Goal: Information Seeking & Learning: Learn about a topic

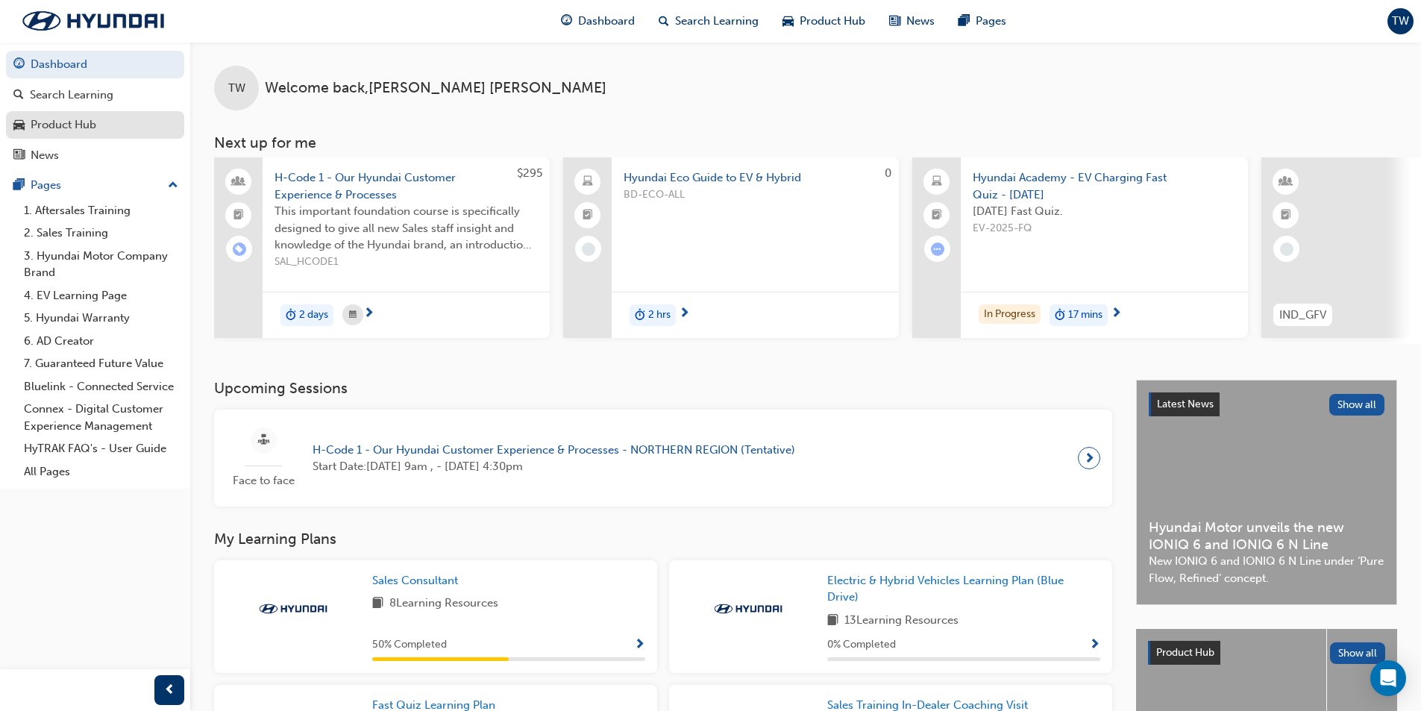
click at [114, 113] on link "Product Hub" at bounding box center [95, 125] width 178 height 28
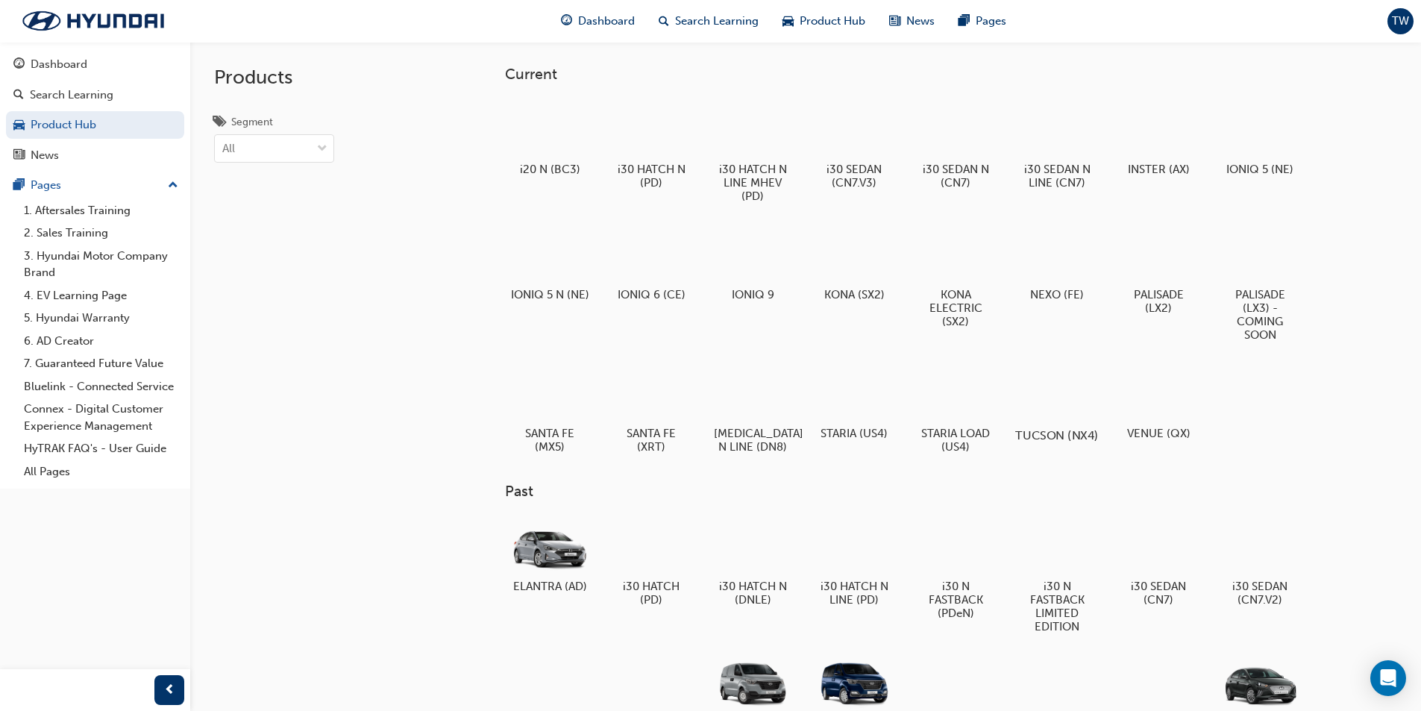
click at [1070, 386] on div at bounding box center [1056, 392] width 83 height 59
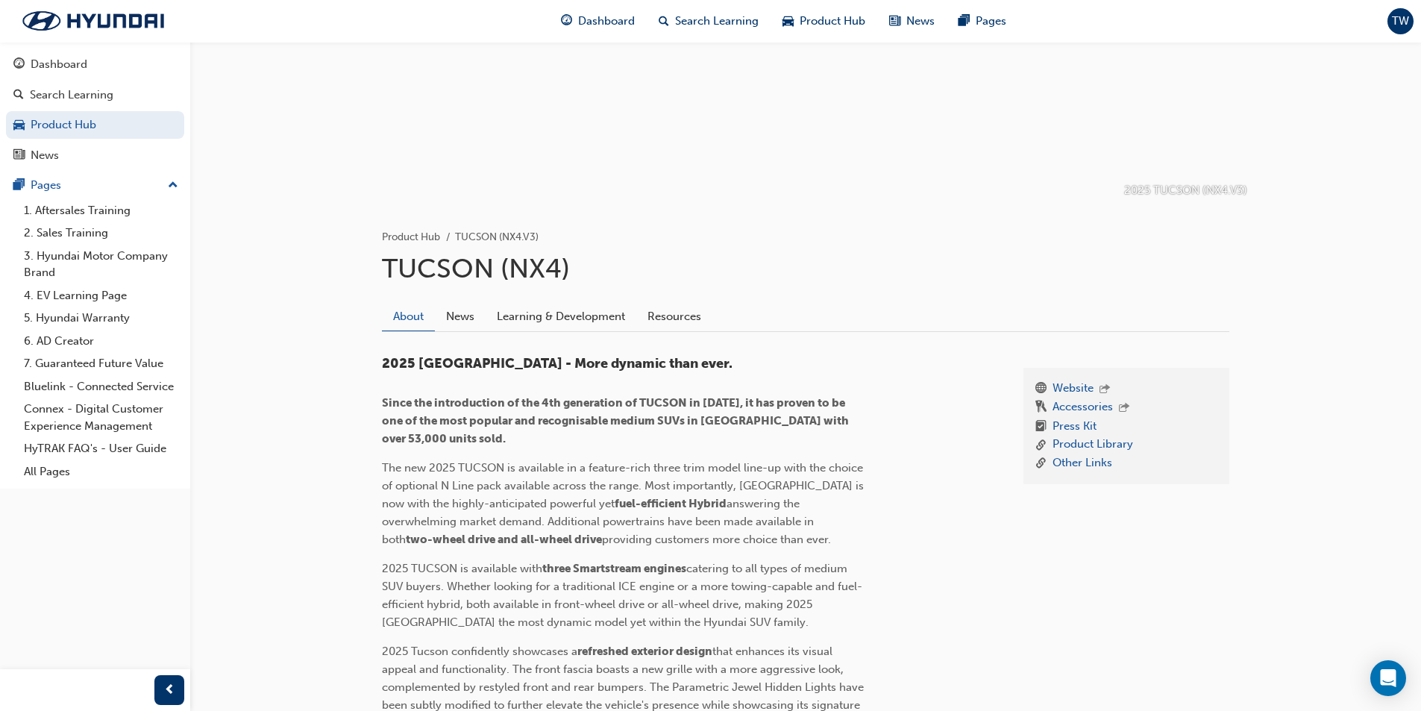
scroll to position [149, 0]
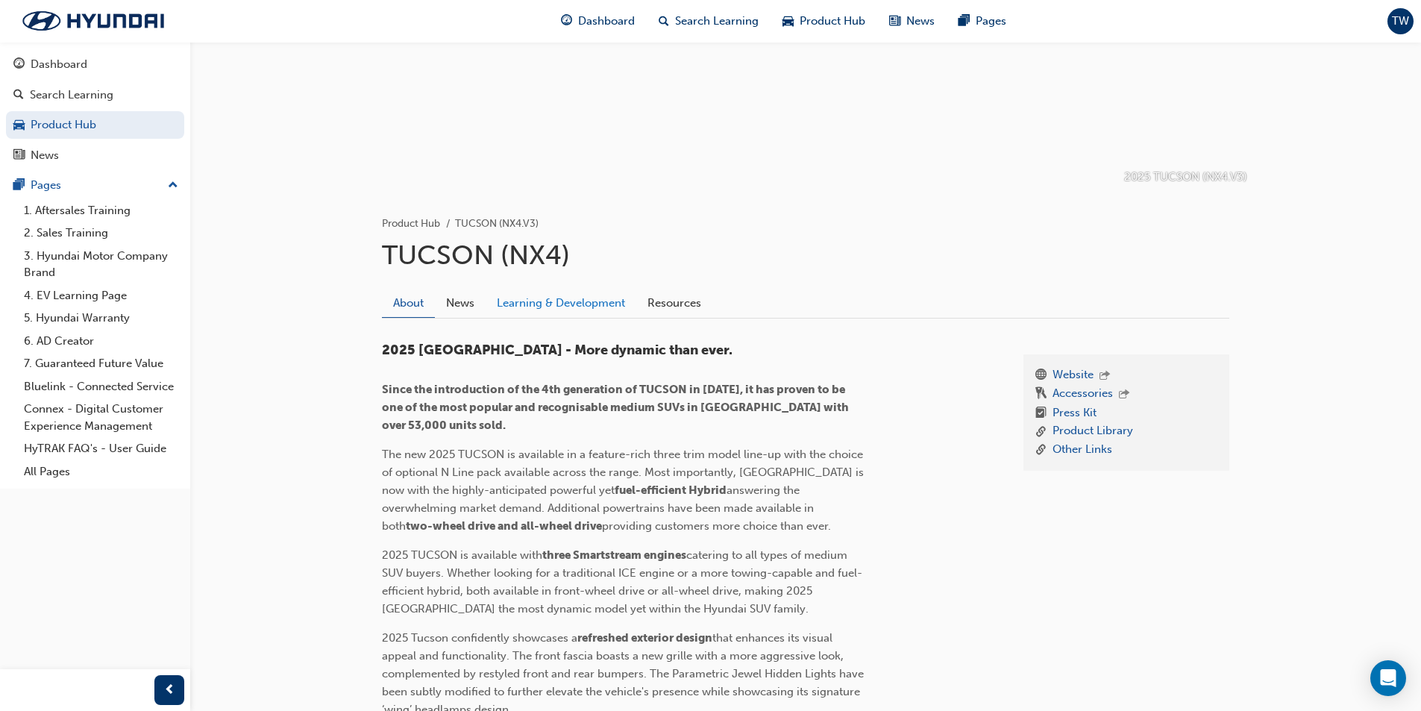
click at [568, 305] on link "Learning & Development" at bounding box center [561, 303] width 151 height 28
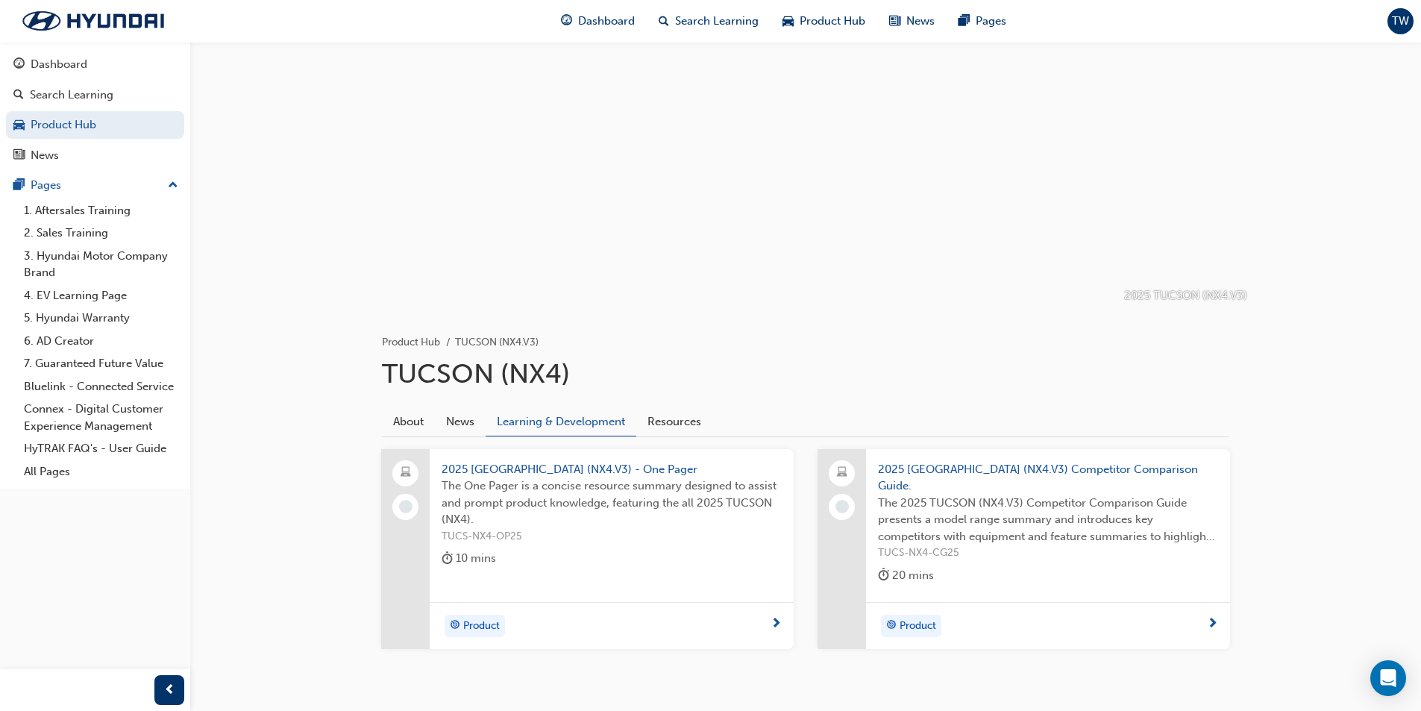
scroll to position [60, 0]
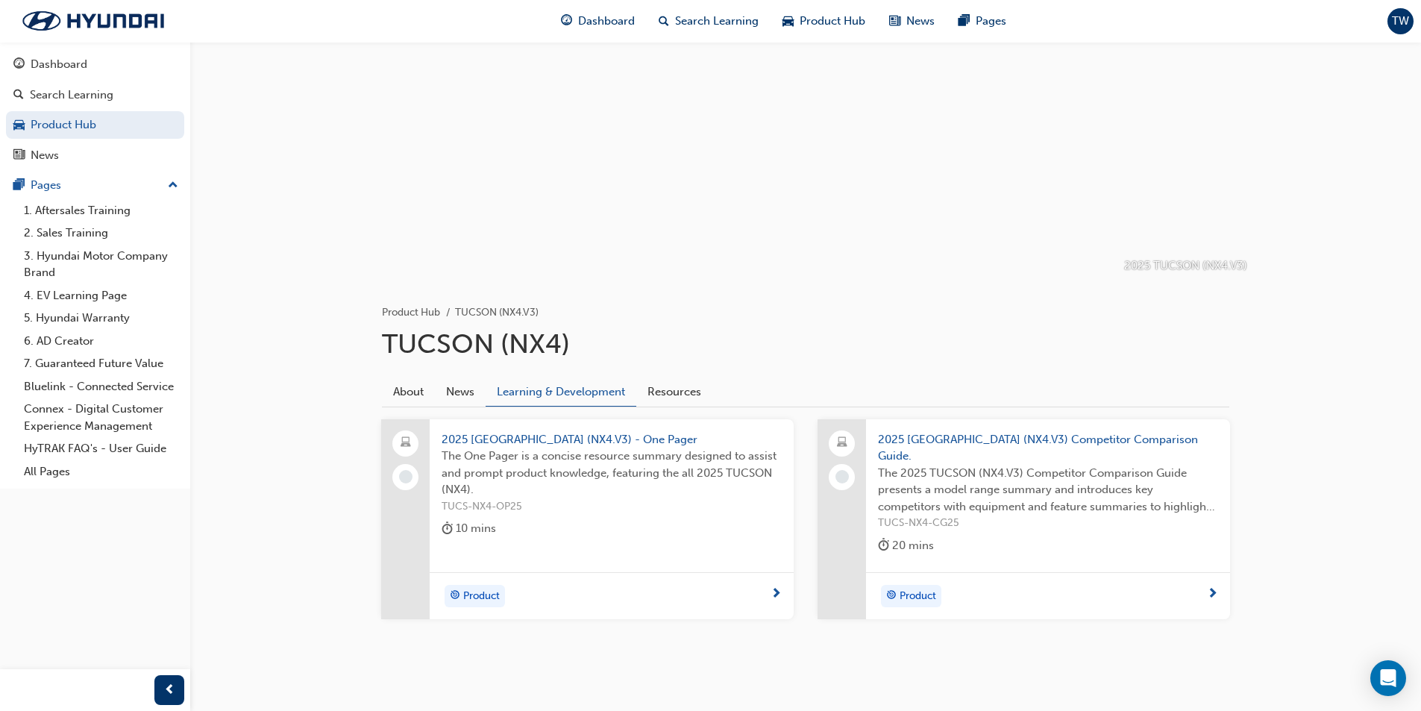
click at [776, 588] on span "next-icon" at bounding box center [776, 594] width 11 height 13
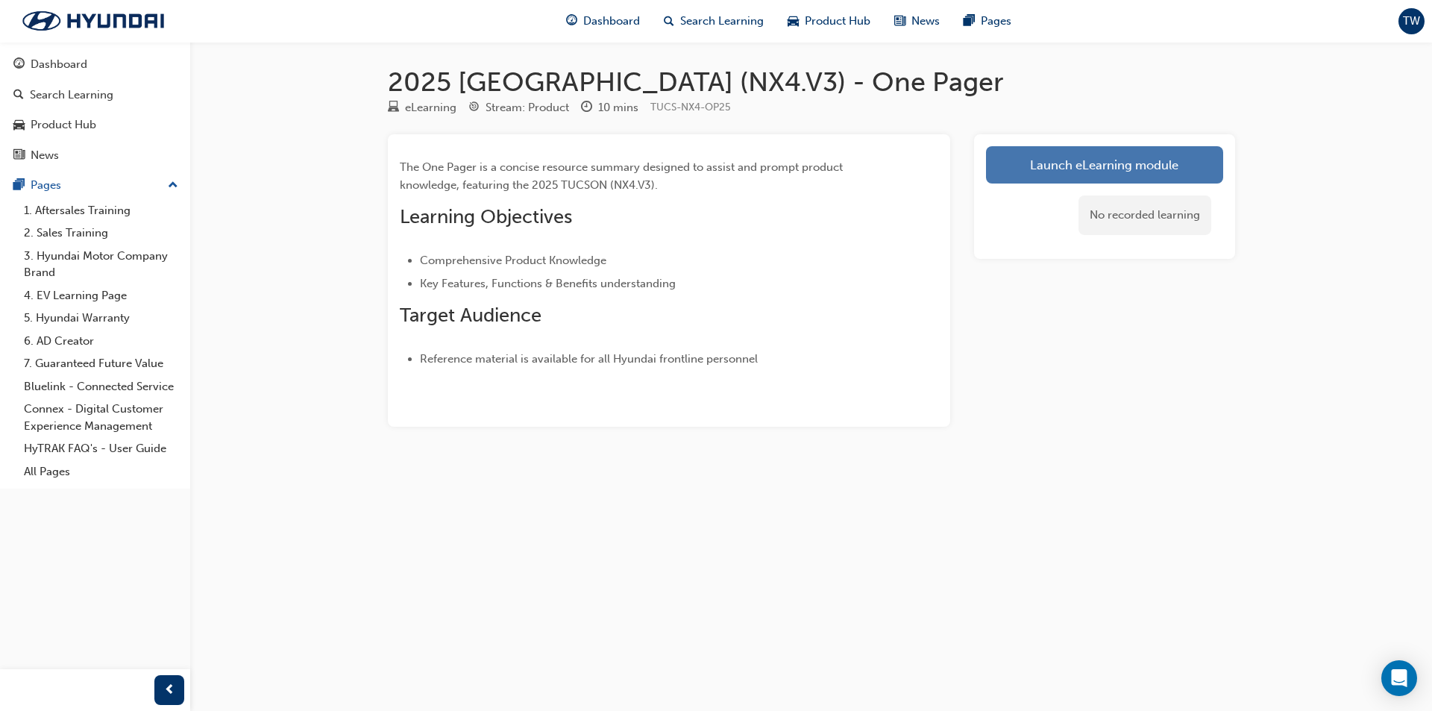
click at [1102, 178] on link "Launch eLearning module" at bounding box center [1104, 164] width 237 height 37
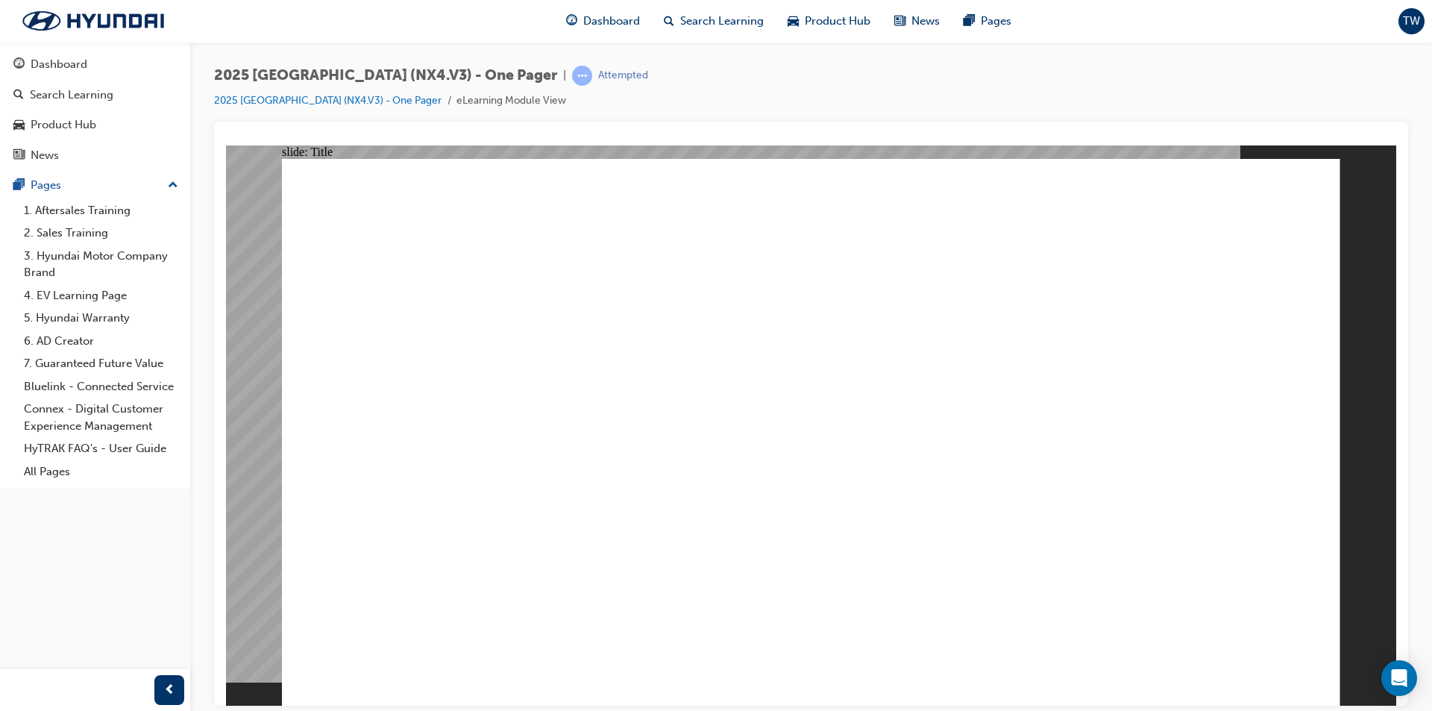
click at [853, 88] on div "2025 [GEOGRAPHIC_DATA] (NX4.V3) - One Pager | Completed 2025 [GEOGRAPHIC_DATA] …" at bounding box center [811, 94] width 1194 height 56
